Goal: Task Accomplishment & Management: Use online tool/utility

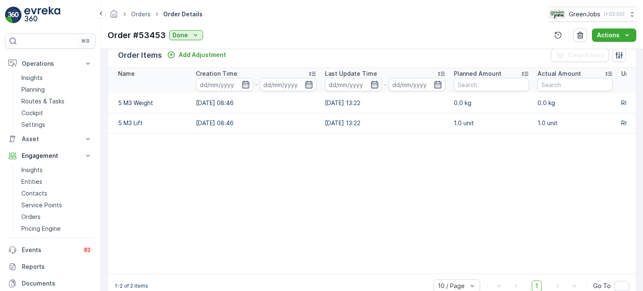
scroll to position [0, 160]
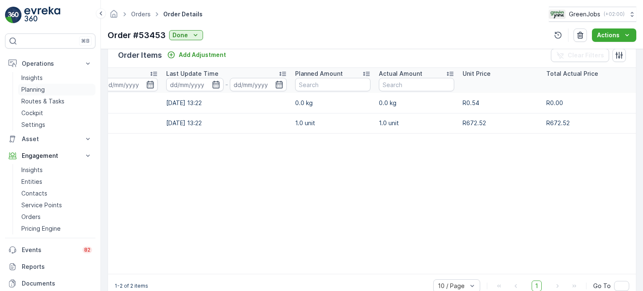
click at [37, 89] on p "Planning" at bounding box center [32, 89] width 23 height 8
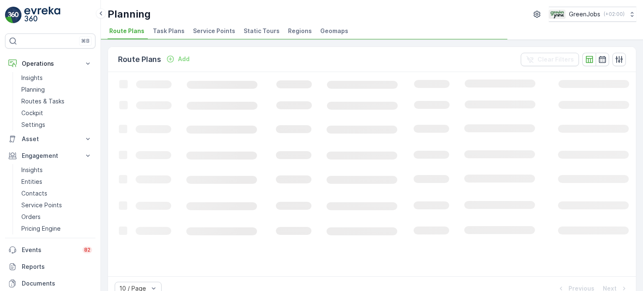
drag, startPoint x: 211, startPoint y: 29, endPoint x: 217, endPoint y: 31, distance: 6.2
click at [211, 30] on span "Service Points" at bounding box center [214, 31] width 42 height 8
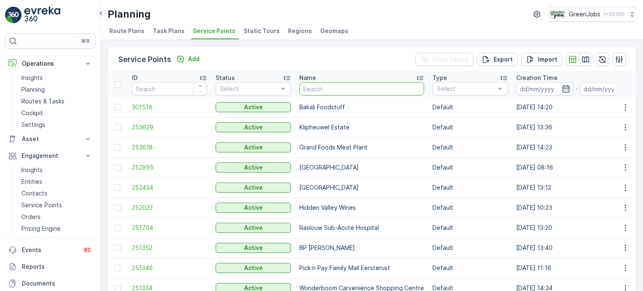
click at [332, 93] on input "text" at bounding box center [361, 88] width 125 height 13
type input "irnene"
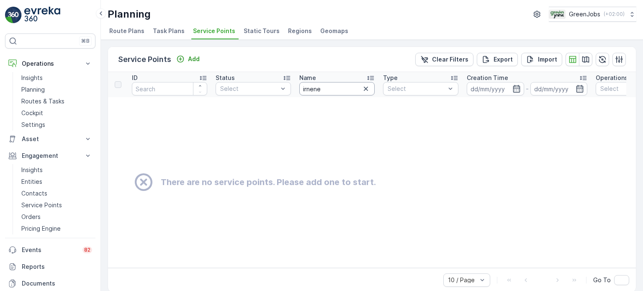
click at [333, 93] on input "irnene" at bounding box center [336, 88] width 75 height 13
type input "[PERSON_NAME]"
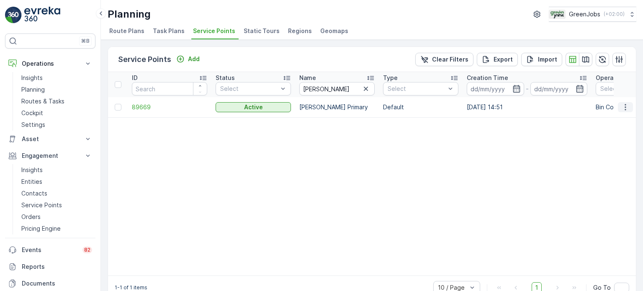
click at [625, 108] on icon "button" at bounding box center [625, 107] width 8 height 8
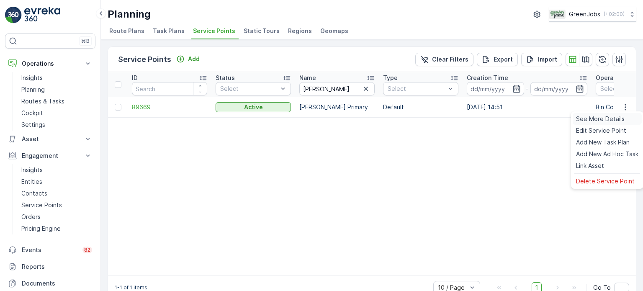
click at [588, 120] on span "See More Details" at bounding box center [600, 119] width 49 height 8
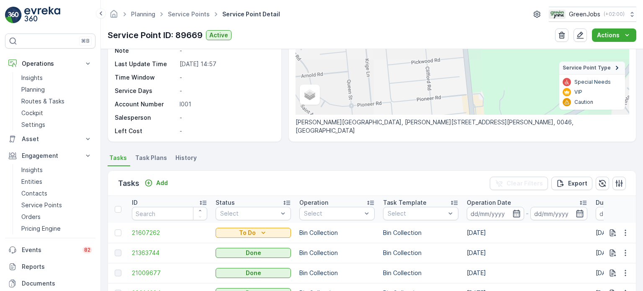
scroll to position [126, 0]
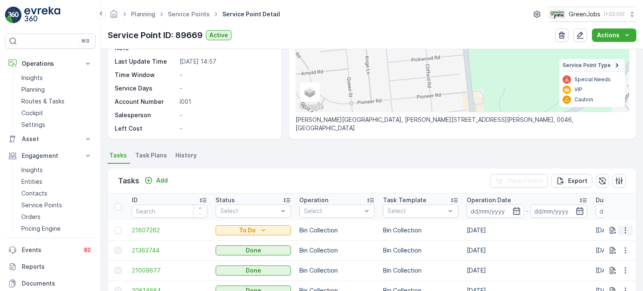
click at [626, 228] on icon "button" at bounding box center [625, 230] width 8 height 8
click at [600, 167] on span "See More Details" at bounding box center [608, 166] width 49 height 8
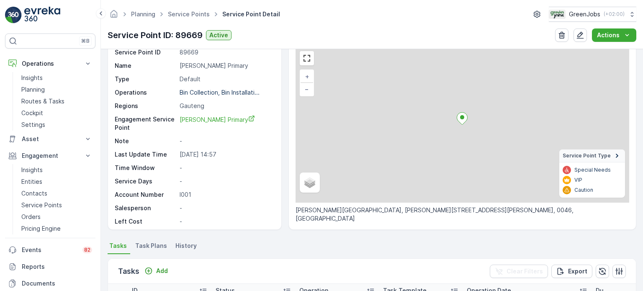
scroll to position [126, 0]
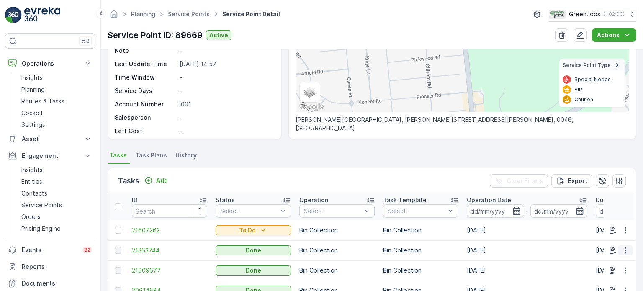
click at [626, 250] on icon "button" at bounding box center [625, 250] width 8 height 8
click at [595, 260] on span "See More Details" at bounding box center [615, 262] width 49 height 8
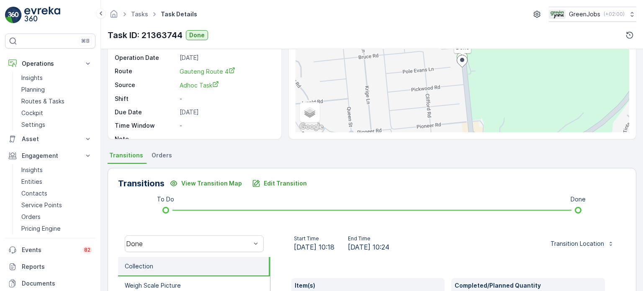
scroll to position [42, 0]
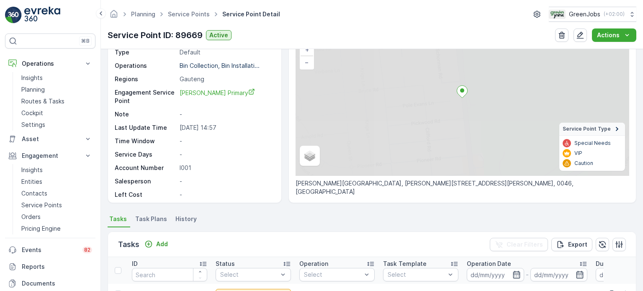
scroll to position [126, 0]
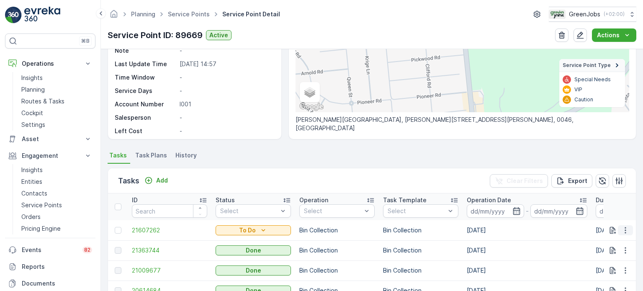
click at [625, 228] on icon "button" at bounding box center [625, 230] width 8 height 8
click at [602, 165] on span "See More Details" at bounding box center [608, 166] width 49 height 8
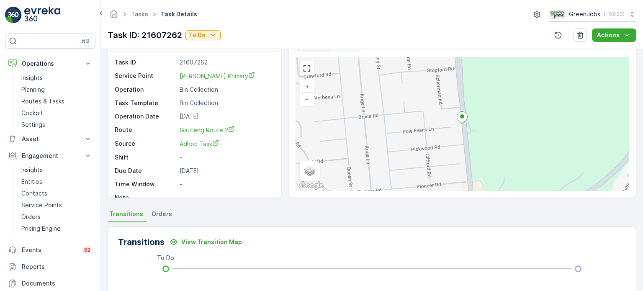
scroll to position [167, 0]
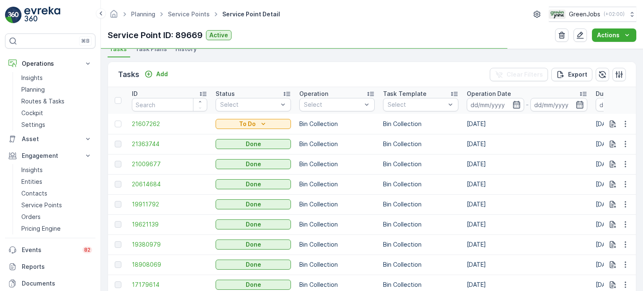
scroll to position [238, 0]
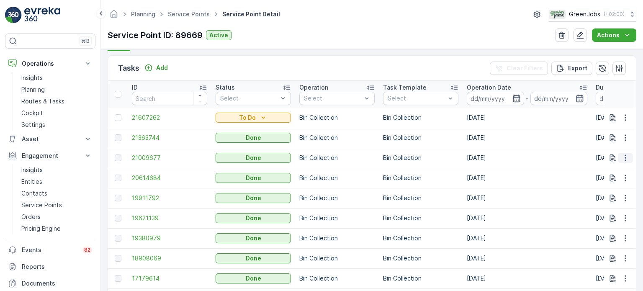
click at [625, 157] on icon "button" at bounding box center [625, 158] width 8 height 8
click at [605, 169] on span "See More Details" at bounding box center [615, 169] width 49 height 8
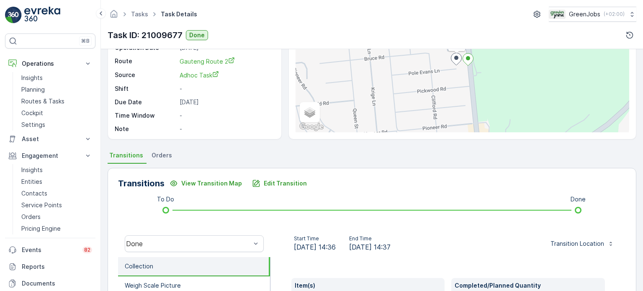
scroll to position [126, 0]
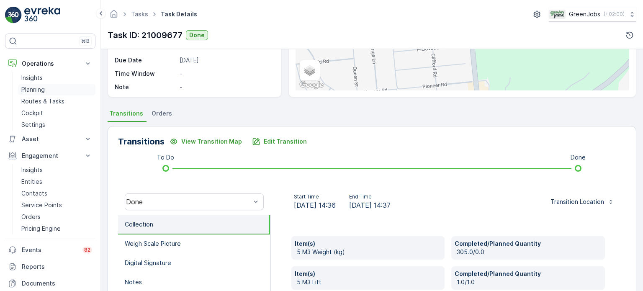
click at [33, 90] on p "Planning" at bounding box center [32, 89] width 23 height 8
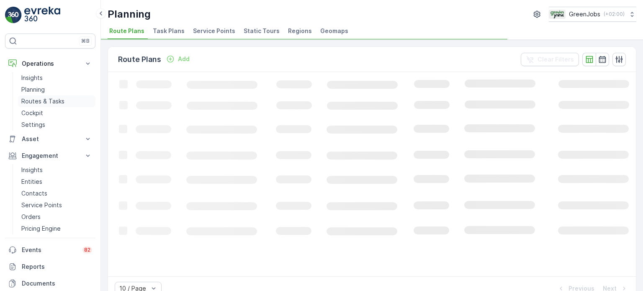
click at [41, 98] on p "Routes & Tasks" at bounding box center [42, 101] width 43 height 8
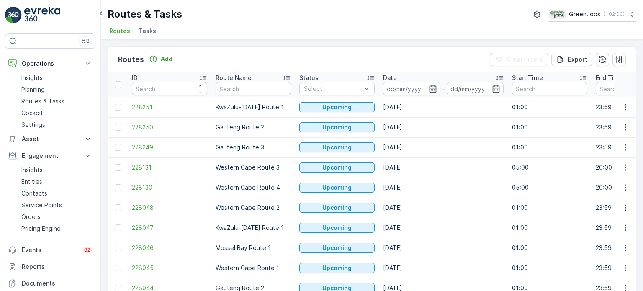
click at [434, 87] on icon "button" at bounding box center [432, 89] width 7 height 8
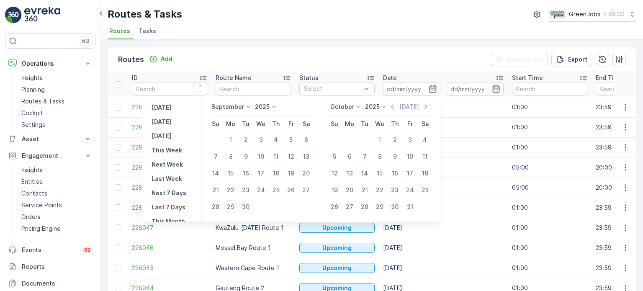
click at [244, 205] on div "30" at bounding box center [245, 206] width 13 height 13
type input "[DATE]"
click at [245, 205] on div "30" at bounding box center [245, 206] width 13 height 13
type input "[DATE]"
click at [245, 205] on div "30" at bounding box center [245, 206] width 13 height 13
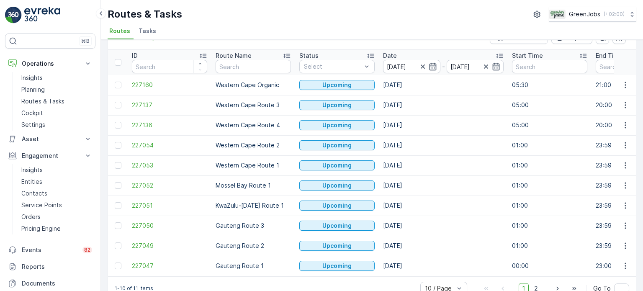
scroll to position [41, 0]
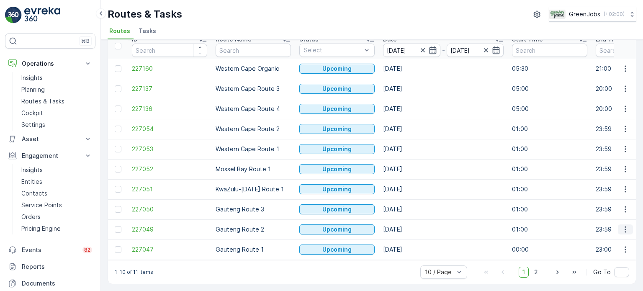
click at [624, 227] on icon "button" at bounding box center [625, 229] width 8 height 8
click at [611, 160] on span "See More Details" at bounding box center [606, 162] width 49 height 8
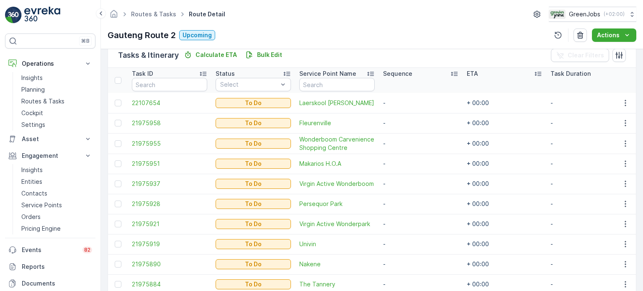
scroll to position [251, 0]
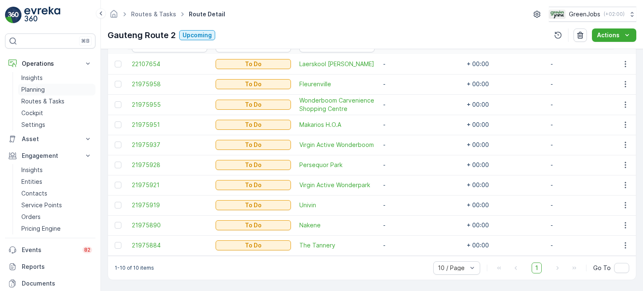
drag, startPoint x: 41, startPoint y: 87, endPoint x: 48, endPoint y: 85, distance: 8.1
click at [41, 87] on p "Planning" at bounding box center [32, 89] width 23 height 8
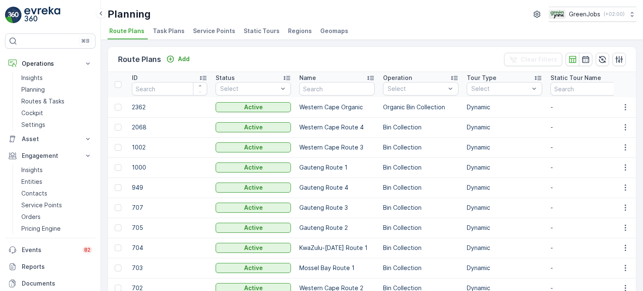
click at [217, 26] on li "Service Points" at bounding box center [214, 32] width 47 height 14
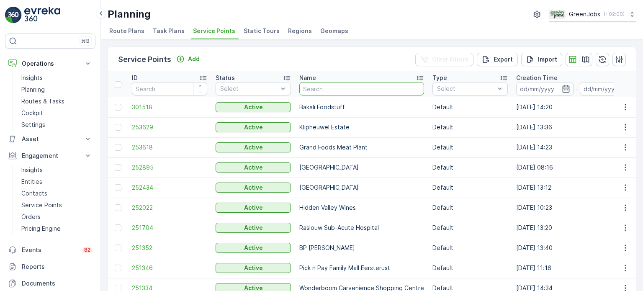
click at [317, 89] on input "text" at bounding box center [361, 88] width 125 height 13
type input "[PERSON_NAME]"
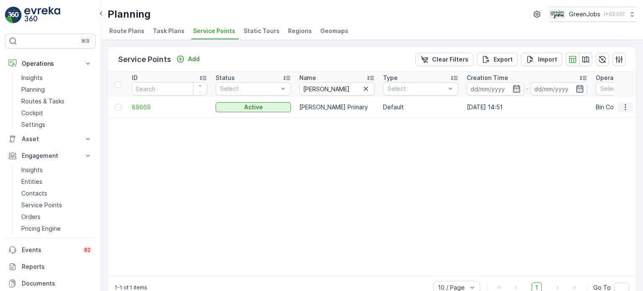
click at [625, 105] on icon "button" at bounding box center [625, 107] width 8 height 8
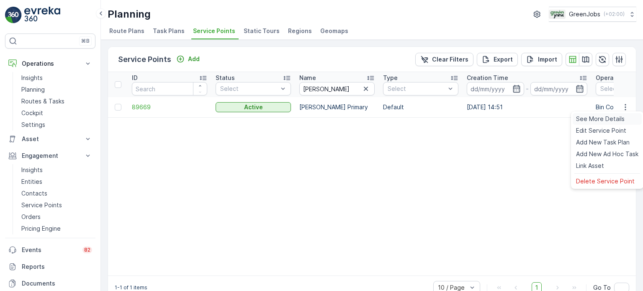
click at [601, 118] on span "See More Details" at bounding box center [600, 119] width 49 height 8
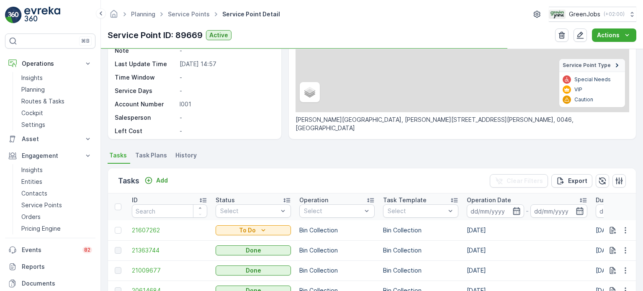
scroll to position [209, 0]
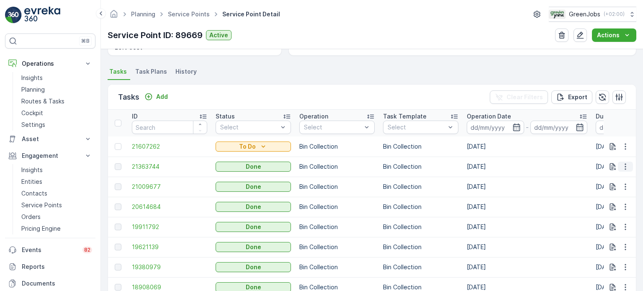
click at [627, 166] on icon "button" at bounding box center [625, 166] width 8 height 8
click at [601, 178] on span "See More Details" at bounding box center [615, 179] width 49 height 8
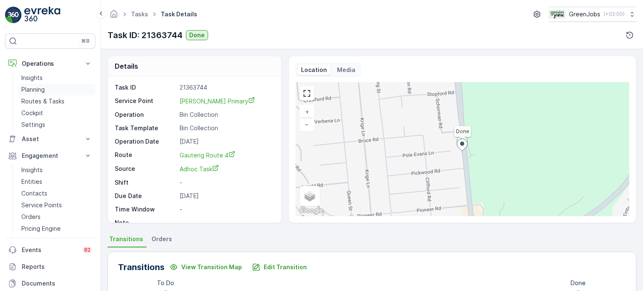
click at [30, 87] on p "Planning" at bounding box center [32, 89] width 23 height 8
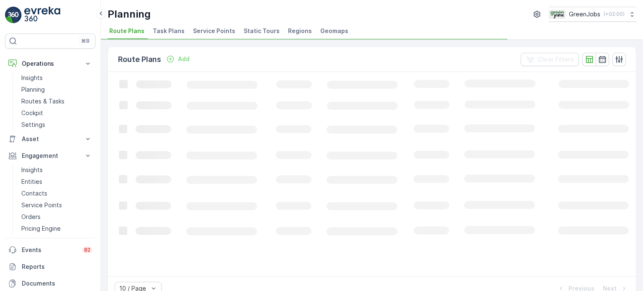
click at [222, 33] on span "Service Points" at bounding box center [214, 31] width 42 height 8
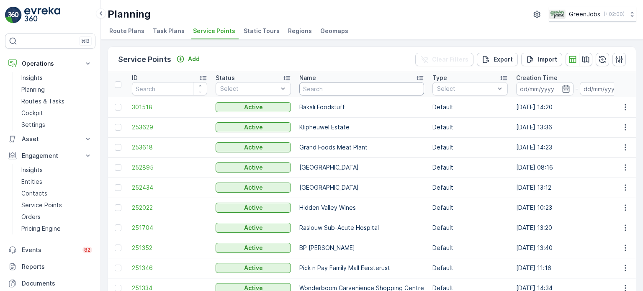
click at [342, 90] on input "text" at bounding box center [361, 88] width 125 height 13
type input "o"
type input "[PERSON_NAME]"
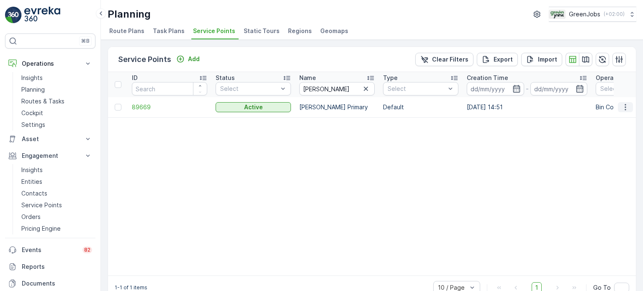
click at [625, 109] on icon "button" at bounding box center [625, 107] width 8 height 8
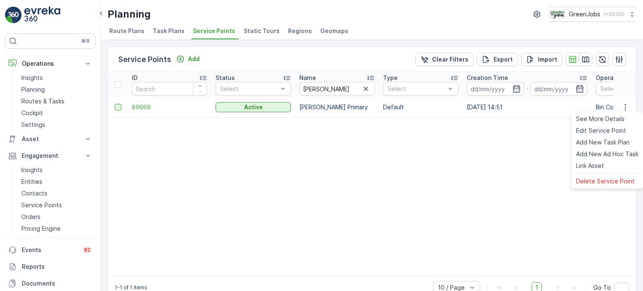
click at [118, 107] on div at bounding box center [118, 107] width 7 height 7
click at [115, 104] on input "checkbox" at bounding box center [115, 104] width 0 height 0
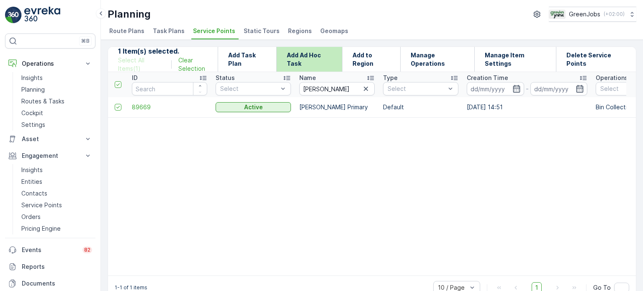
click at [308, 56] on p "Add Ad Hoc Task" at bounding box center [309, 59] width 45 height 17
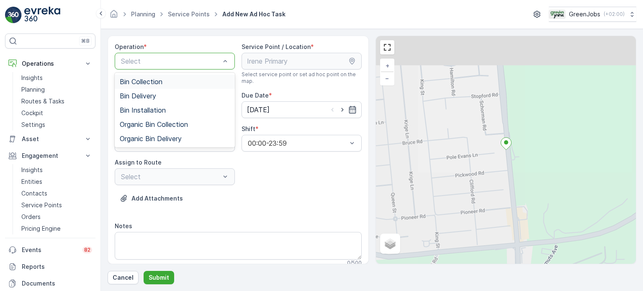
click at [171, 82] on div "Bin Collection" at bounding box center [175, 82] width 110 height 8
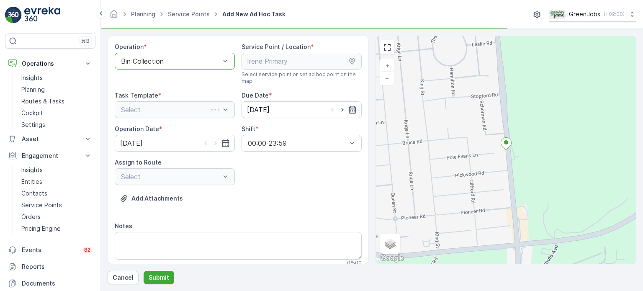
click at [349, 111] on icon "button" at bounding box center [352, 110] width 8 height 8
click at [298, 231] on div "1" at bounding box center [299, 229] width 13 height 13
type input "[DATE]"
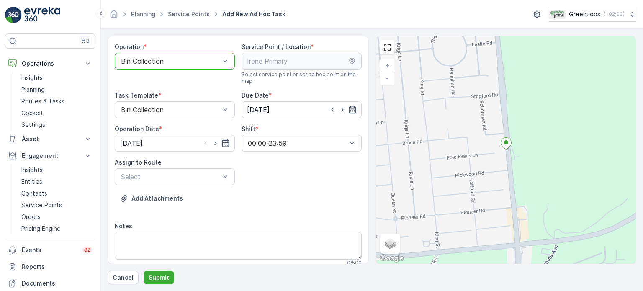
click at [223, 143] on icon "button" at bounding box center [225, 143] width 8 height 8
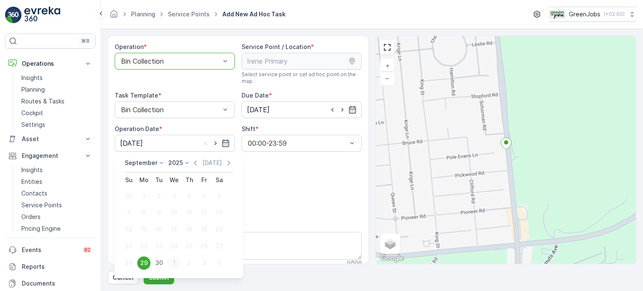
click at [173, 263] on div "1" at bounding box center [173, 262] width 13 height 13
type input "[DATE]"
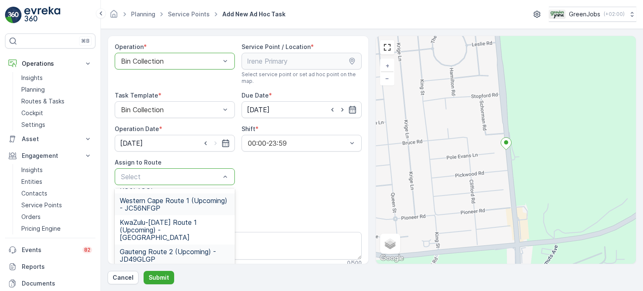
scroll to position [121, 0]
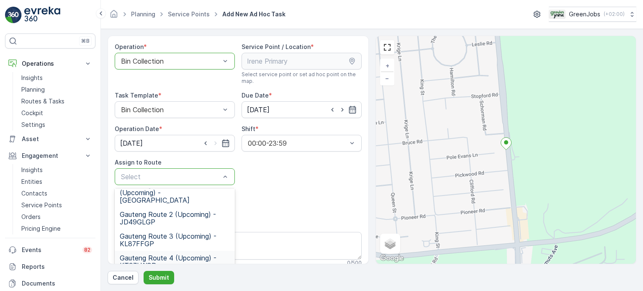
click at [139, 254] on span "Gauteng Route 4 (Upcoming) - KT97LWGP" at bounding box center [175, 261] width 110 height 15
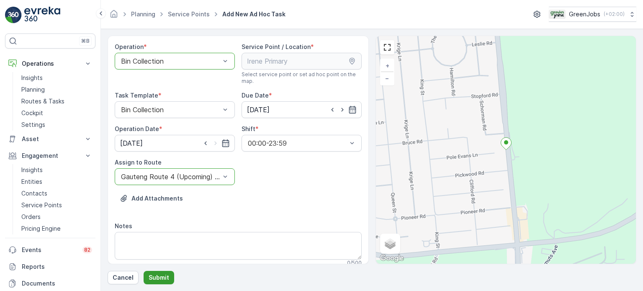
click at [162, 279] on p "Submit" at bounding box center [159, 277] width 21 height 8
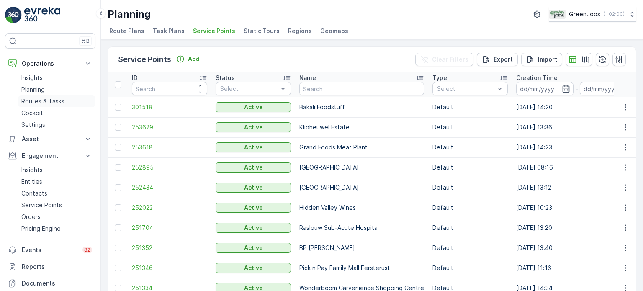
click at [35, 102] on p "Routes & Tasks" at bounding box center [42, 101] width 43 height 8
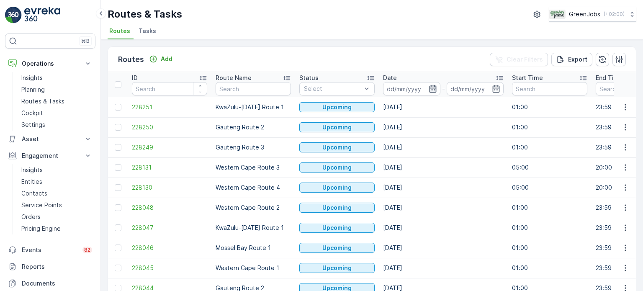
click at [435, 90] on icon "button" at bounding box center [433, 89] width 8 height 8
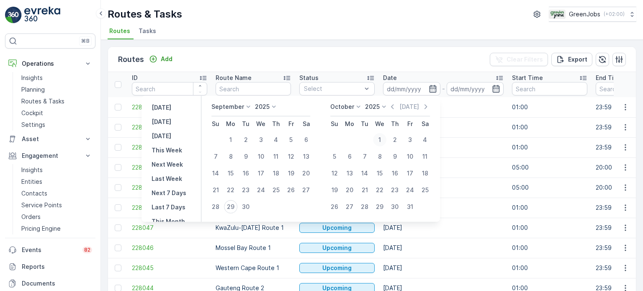
click at [381, 139] on div "1" at bounding box center [379, 139] width 13 height 13
type input "[DATE]"
click at [381, 139] on div "1" at bounding box center [379, 139] width 13 height 13
type input "[DATE]"
click at [381, 139] on div "1" at bounding box center [379, 139] width 13 height 13
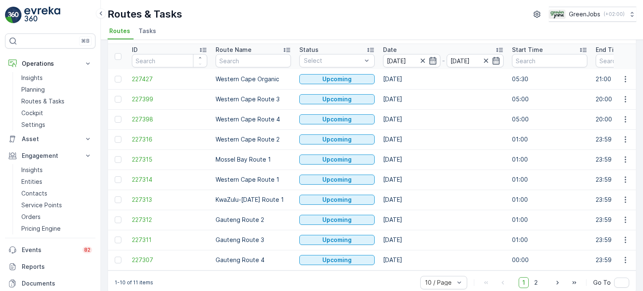
scroll to position [41, 0]
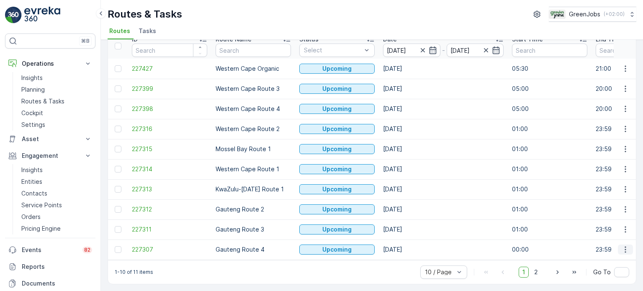
click at [625, 246] on icon "button" at bounding box center [625, 249] width 8 height 8
click at [596, 184] on span "See More Details" at bounding box center [606, 182] width 49 height 8
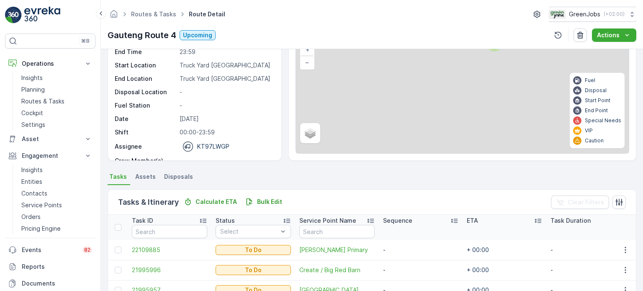
scroll to position [126, 0]
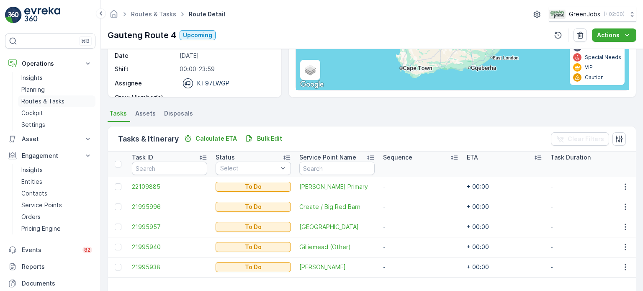
click at [43, 97] on p "Routes & Tasks" at bounding box center [42, 101] width 43 height 8
